Goal: Transaction & Acquisition: Download file/media

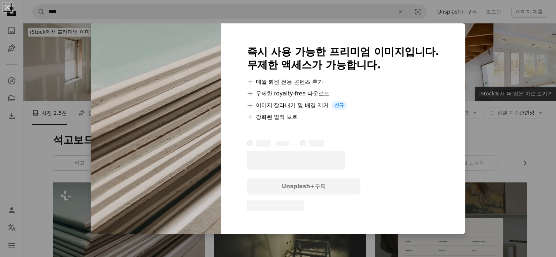
scroll to position [85, 0]
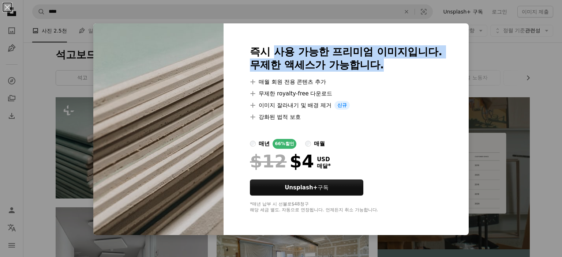
drag, startPoint x: 275, startPoint y: 44, endPoint x: 404, endPoint y: 75, distance: 133.0
click at [404, 75] on div "즉시 사용 가능한 프리미엄 이미지입니다. 무제한 액세스가 가능합니다. A plus sign 매월 회원 전용 콘텐츠 추가 A plus sign …" at bounding box center [345, 129] width 245 height 212
click at [404, 75] on div at bounding box center [346, 75] width 192 height 6
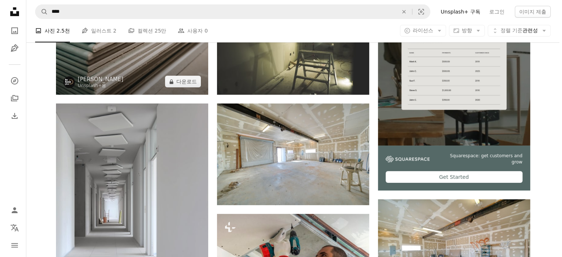
scroll to position [104, 0]
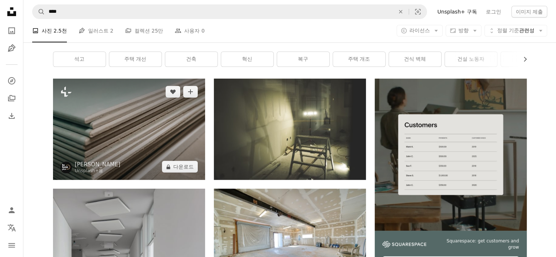
click at [139, 142] on img at bounding box center [129, 129] width 152 height 101
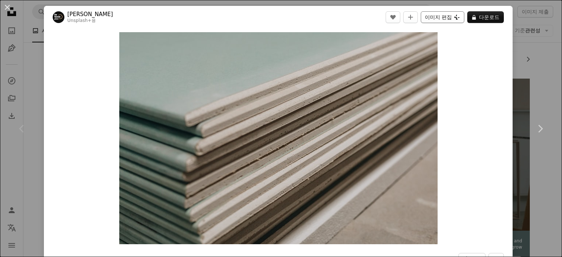
click at [433, 18] on button "이미지 편집 Plus sign for Unsplash+" at bounding box center [443, 17] width 44 height 12
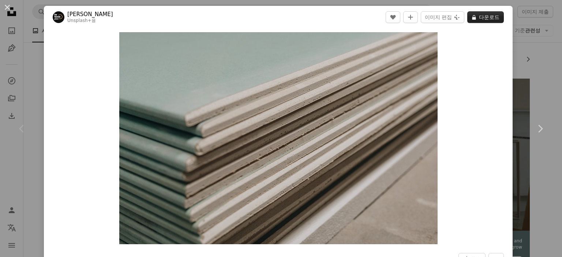
click at [477, 15] on button "A lock 다운로드" at bounding box center [485, 17] width 37 height 12
click at [259, 138] on img "이 이미지 확대" at bounding box center [278, 138] width 318 height 212
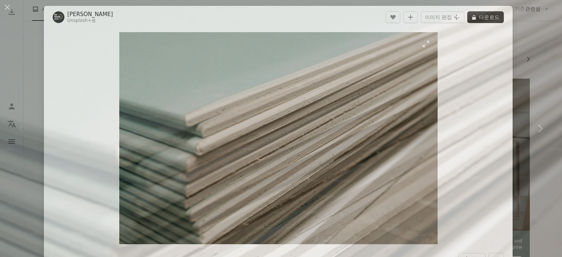
scroll to position [55, 0]
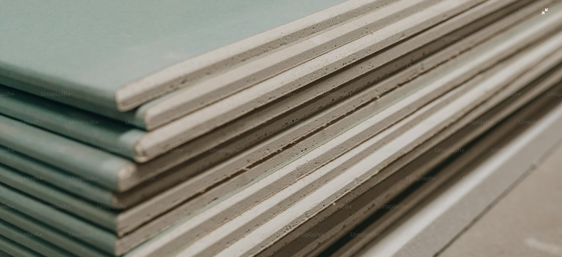
click at [259, 138] on img "이 이미지 축소" at bounding box center [281, 131] width 562 height 375
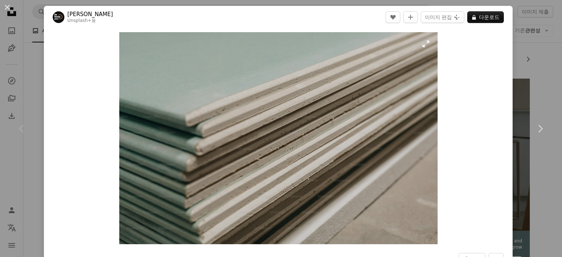
drag, startPoint x: 259, startPoint y: 138, endPoint x: 405, endPoint y: 127, distance: 146.7
click at [405, 127] on img "이 이미지 확대" at bounding box center [278, 138] width 318 height 212
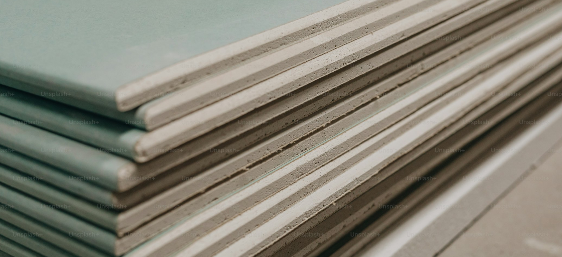
click at [450, 46] on img "이 이미지 축소" at bounding box center [281, 131] width 562 height 375
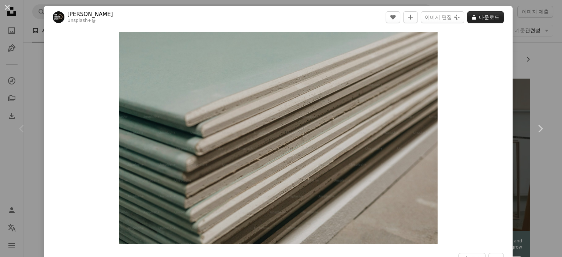
click at [473, 19] on button "A lock 다운로드" at bounding box center [485, 17] width 37 height 12
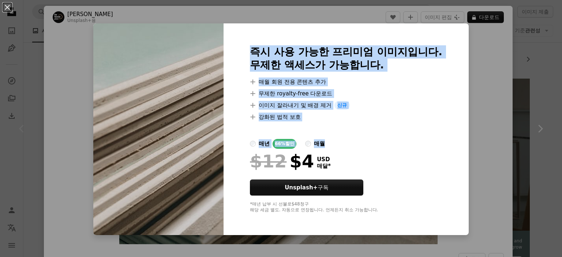
drag, startPoint x: 250, startPoint y: 51, endPoint x: 444, endPoint y: 143, distance: 214.3
click at [444, 143] on div "즉시 사용 가능한 프리미엄 이미지입니다. 무제한 액세스가 가능합니다. A plus sign 매월 회원 전용 콘텐츠 추가 A plus sign …" at bounding box center [345, 129] width 245 height 212
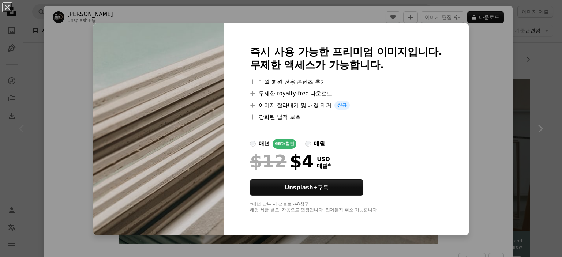
click at [309, 142] on label "매월" at bounding box center [315, 144] width 20 height 10
